Goal: Navigation & Orientation: Understand site structure

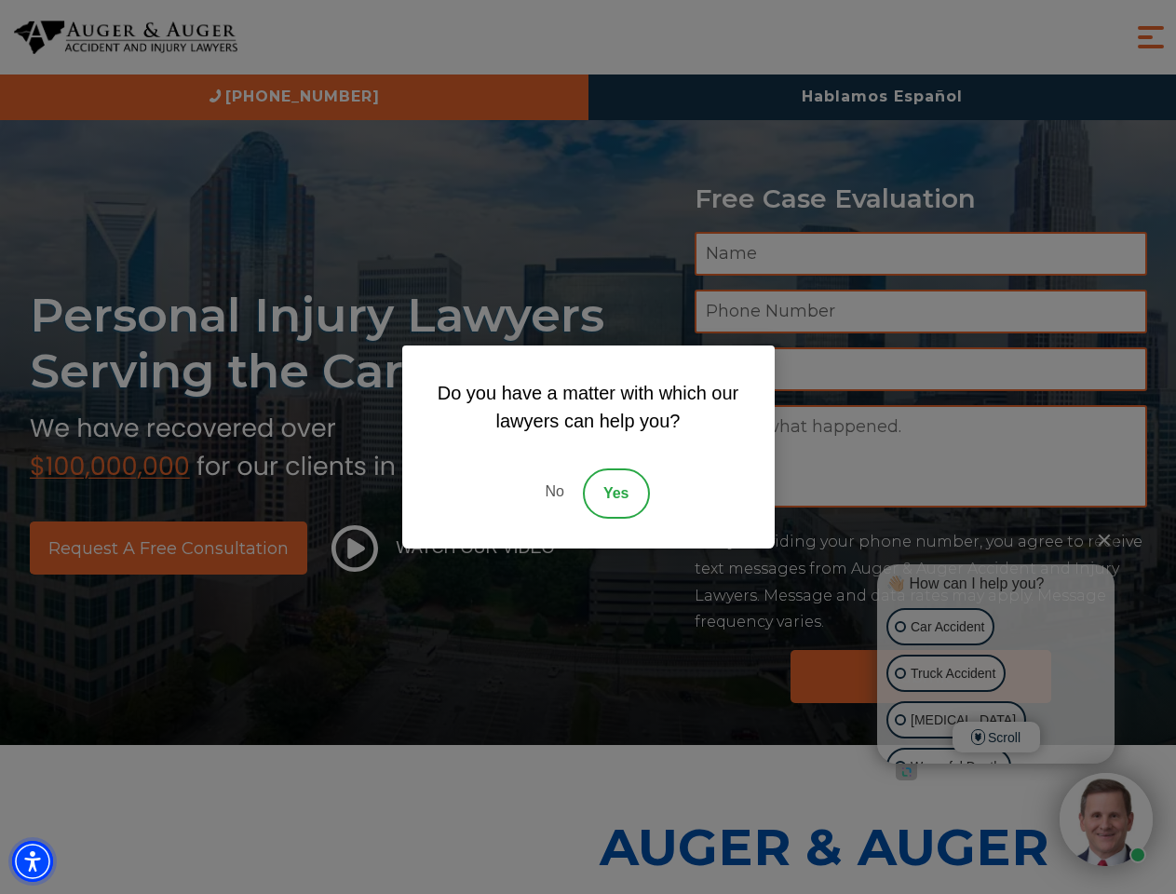
click at [33, 861] on img "Accessibility Menu" at bounding box center [32, 861] width 41 height 41
